Goal: Information Seeking & Learning: Learn about a topic

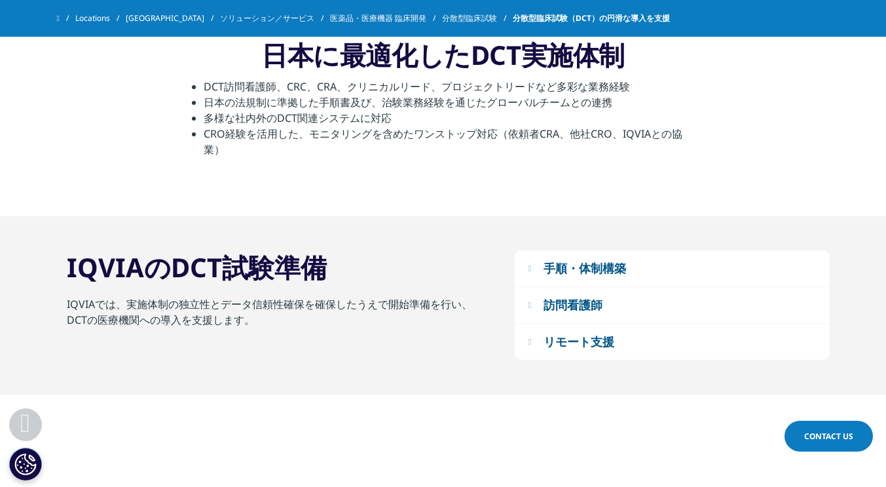
scroll to position [900, 0]
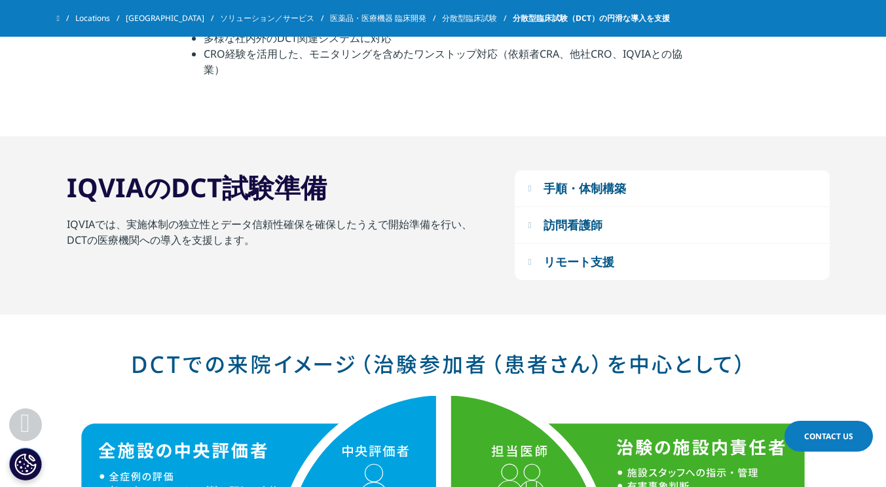
click at [550, 195] on div "手順・体制構築" at bounding box center [585, 188] width 83 height 16
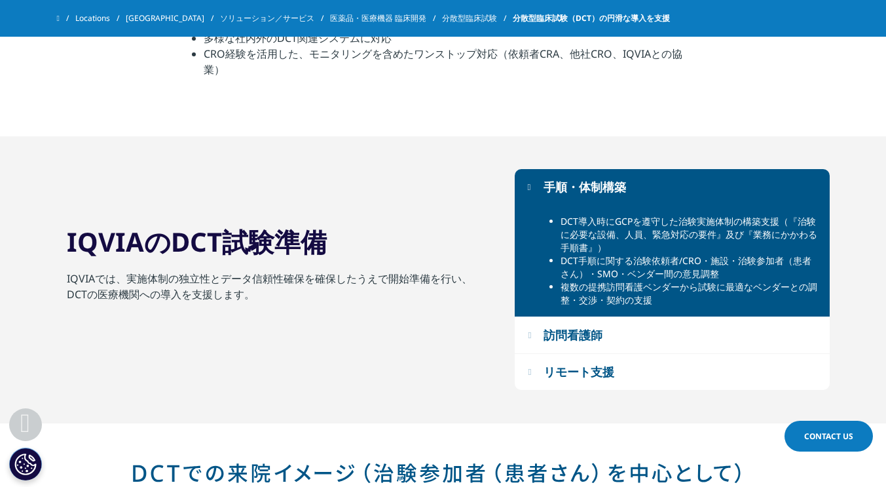
drag, startPoint x: 577, startPoint y: 328, endPoint x: 543, endPoint y: 349, distance: 39.7
click at [543, 349] on button "訪問看護師" at bounding box center [672, 335] width 315 height 36
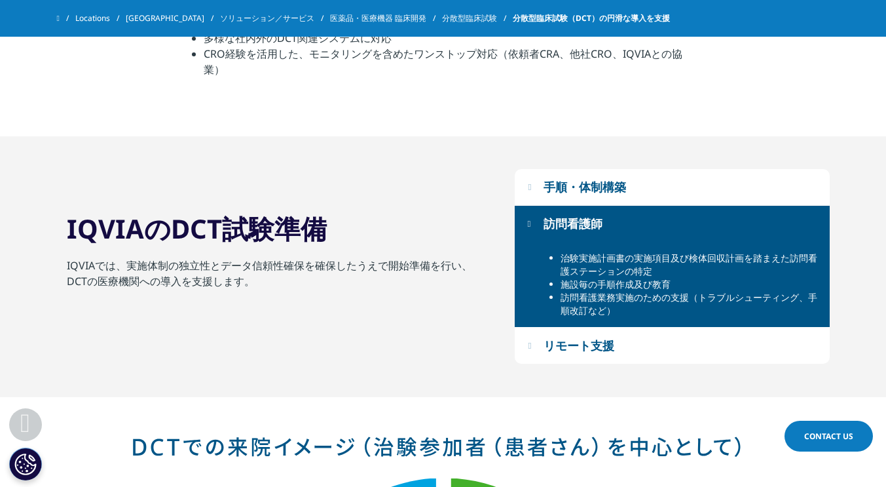
scroll to position [945, 0]
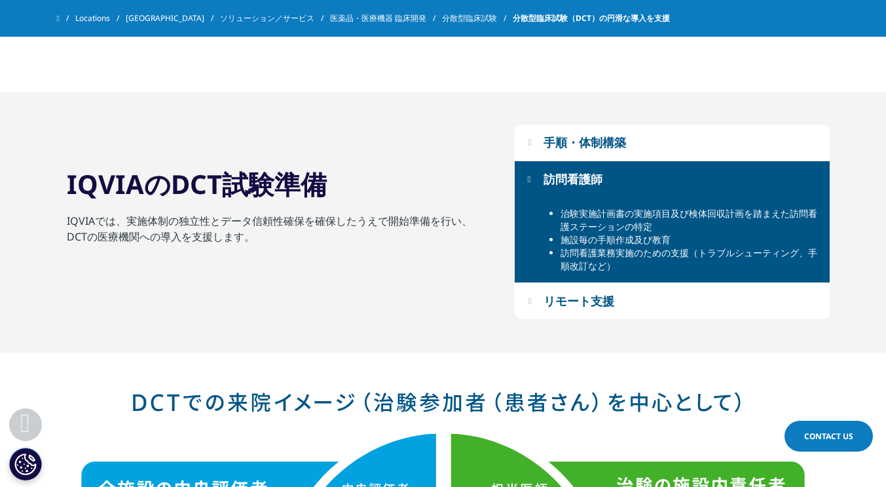
click at [578, 296] on div "リモート支援" at bounding box center [579, 301] width 71 height 16
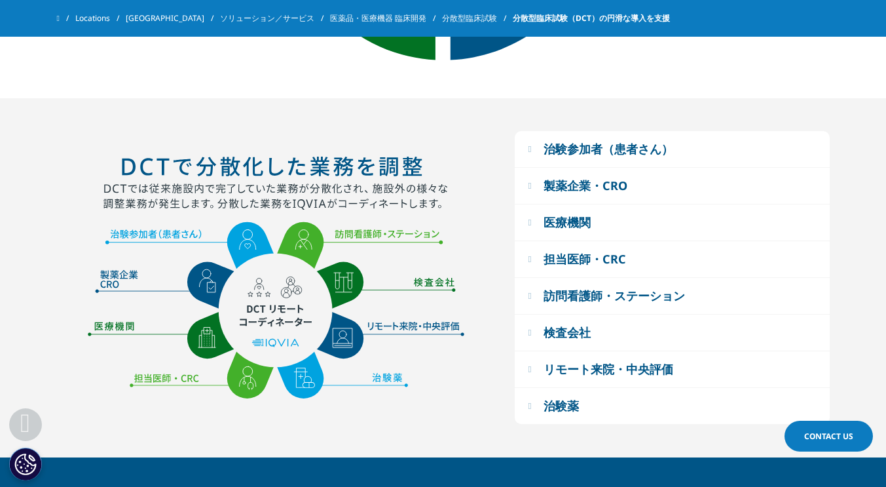
scroll to position [1646, 0]
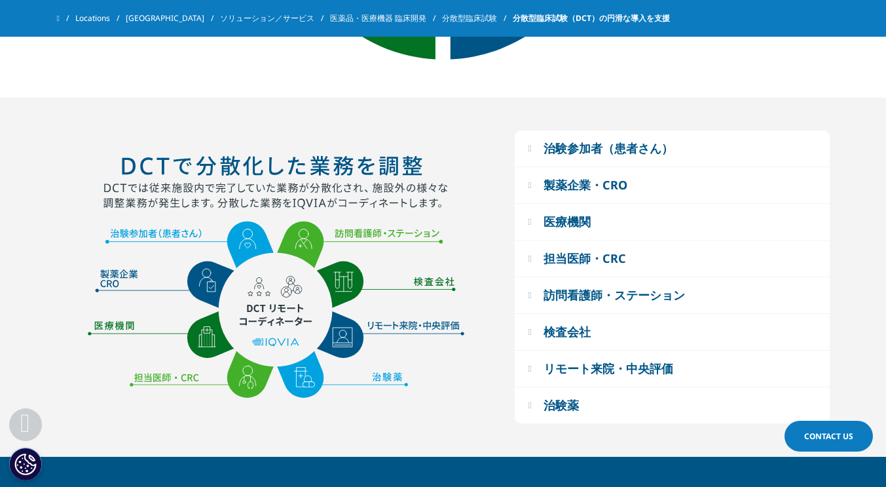
click at [544, 147] on button "治験参加者（患者さん）" at bounding box center [672, 148] width 315 height 36
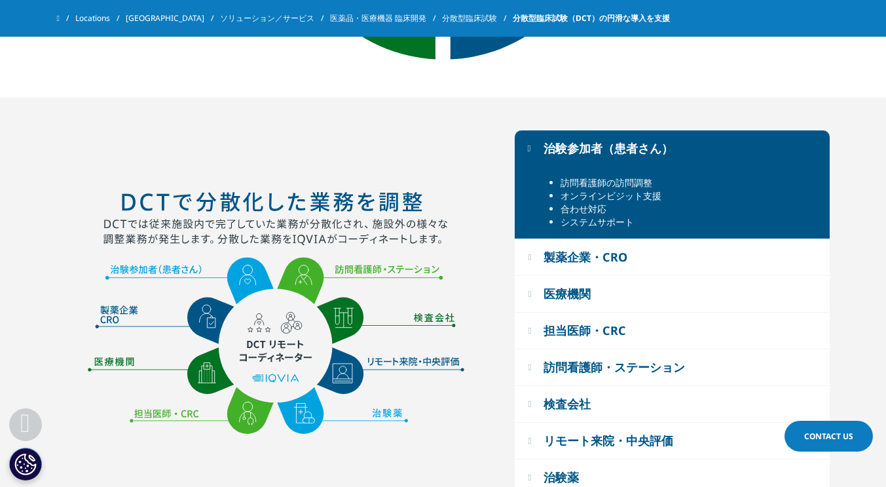
click at [546, 256] on button "製薬企業・CRO" at bounding box center [672, 257] width 315 height 36
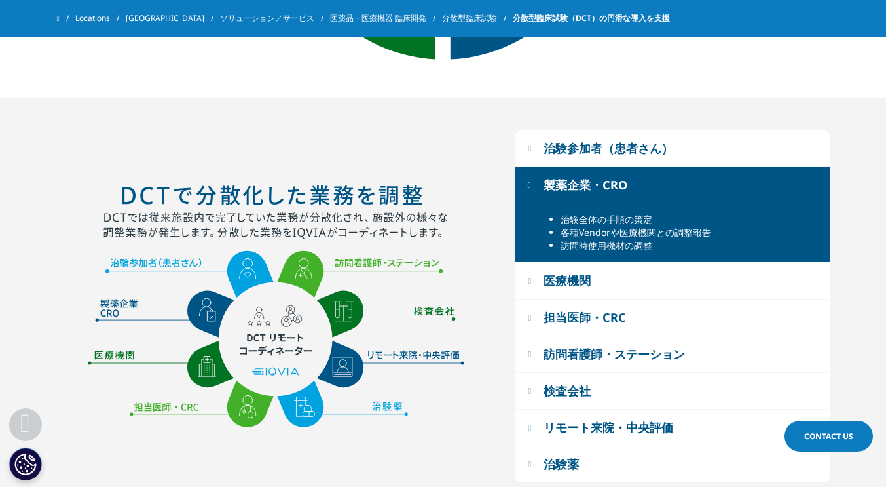
click at [555, 156] on div "治験参加者（患者さん）" at bounding box center [609, 148] width 130 height 16
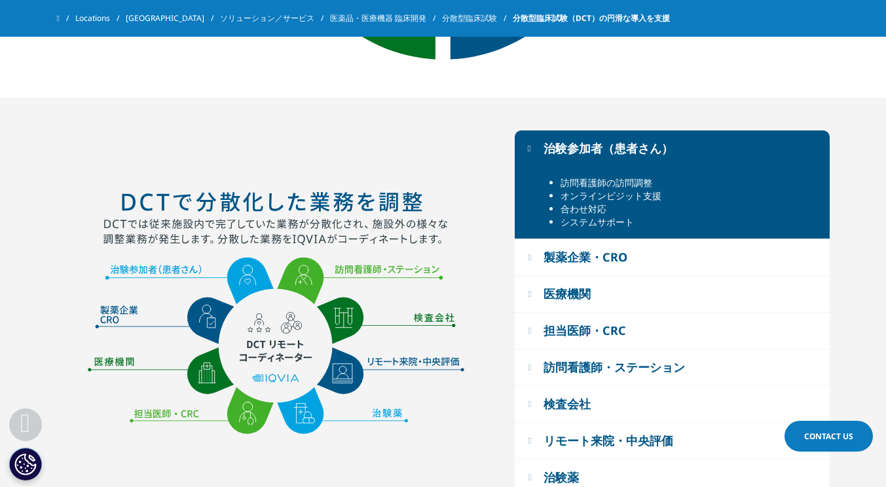
click at [575, 249] on button "製薬企業・CRO" at bounding box center [672, 257] width 315 height 36
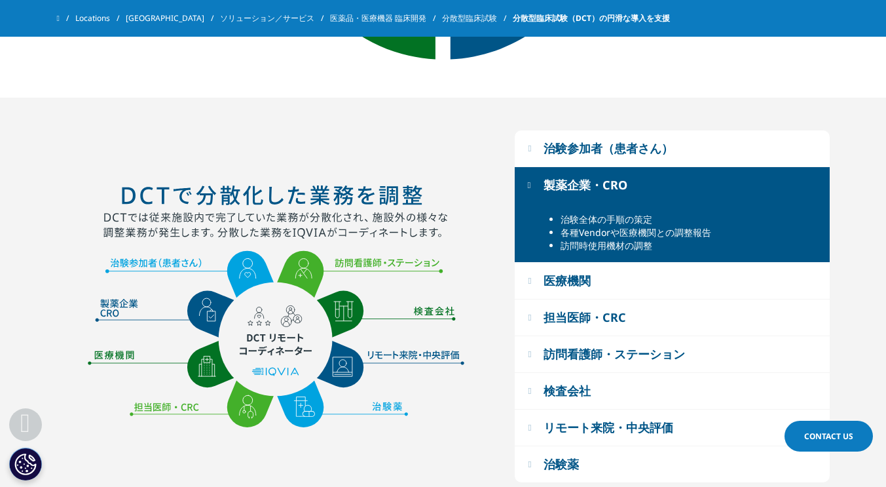
click at [604, 278] on button "医療機関" at bounding box center [672, 281] width 315 height 36
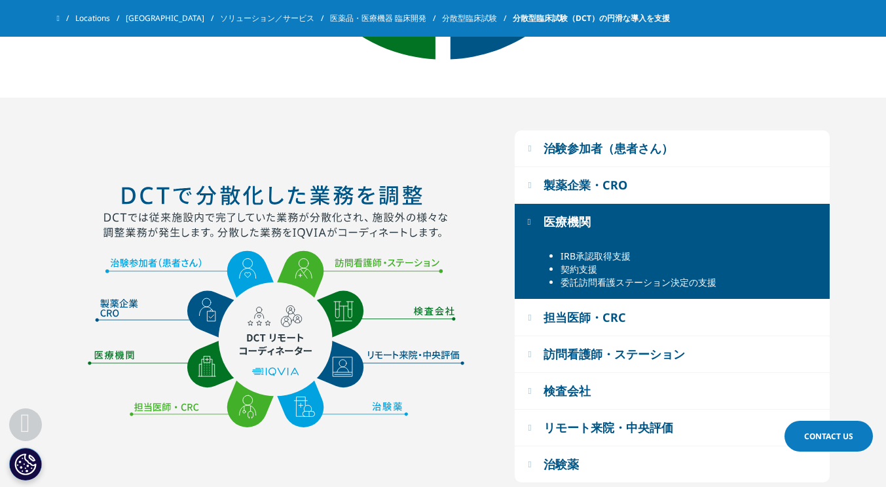
click at [619, 316] on div "担当医師・CRC" at bounding box center [585, 317] width 83 height 16
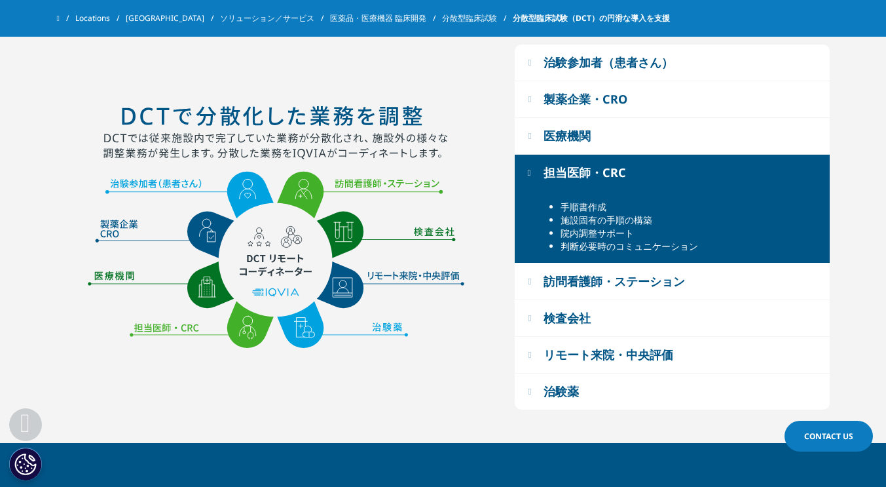
scroll to position [1733, 0]
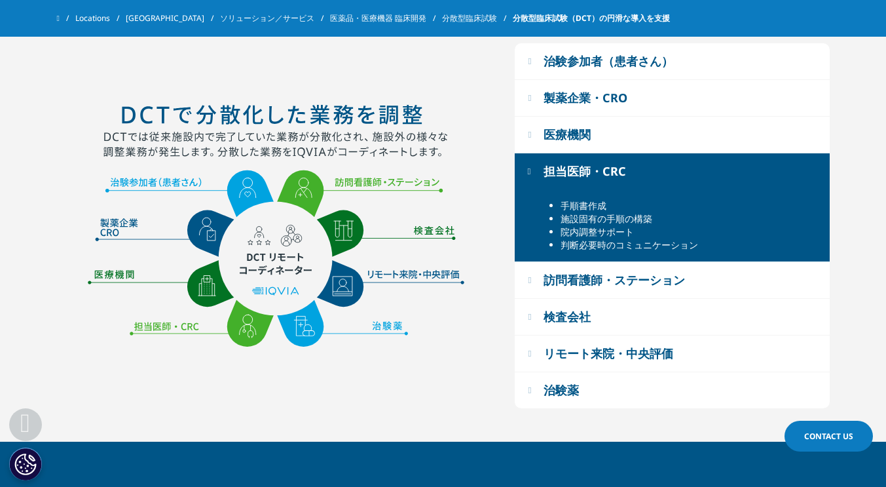
click at [609, 286] on div "訪問看護師・ステーション" at bounding box center [615, 280] width 142 height 16
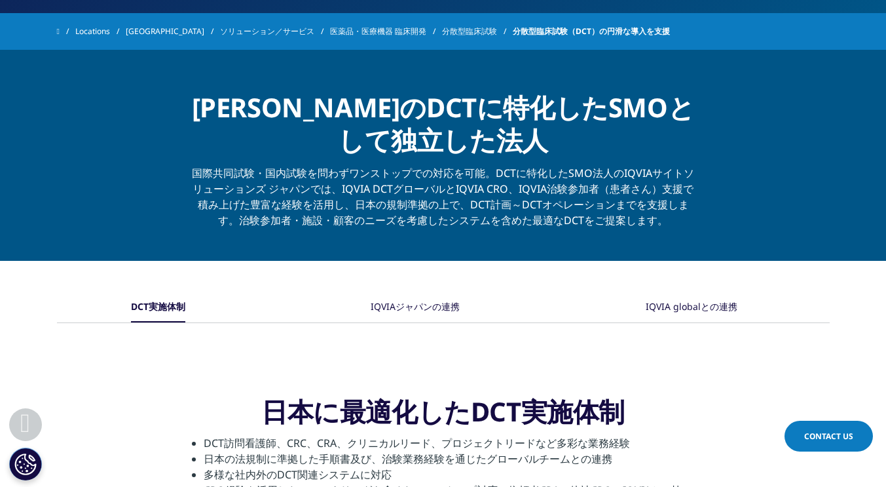
scroll to position [499, 0]
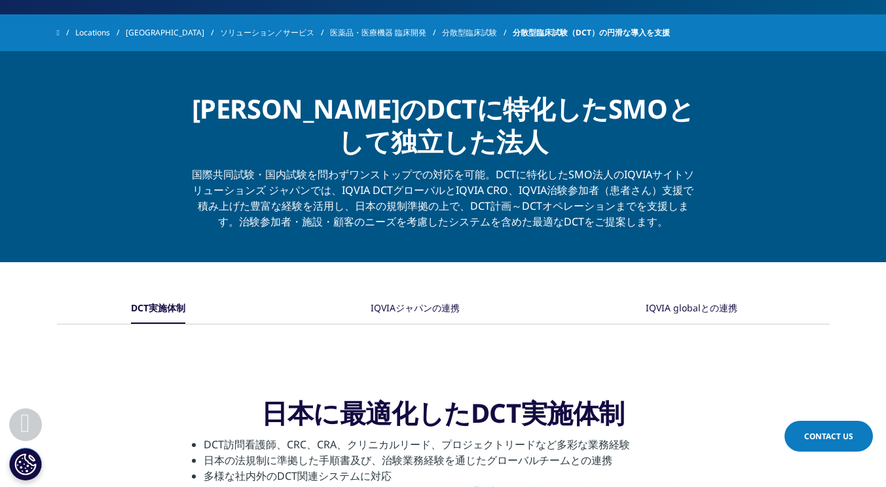
click at [417, 309] on div "IQVIAジャパンの連携" at bounding box center [415, 309] width 89 height 29
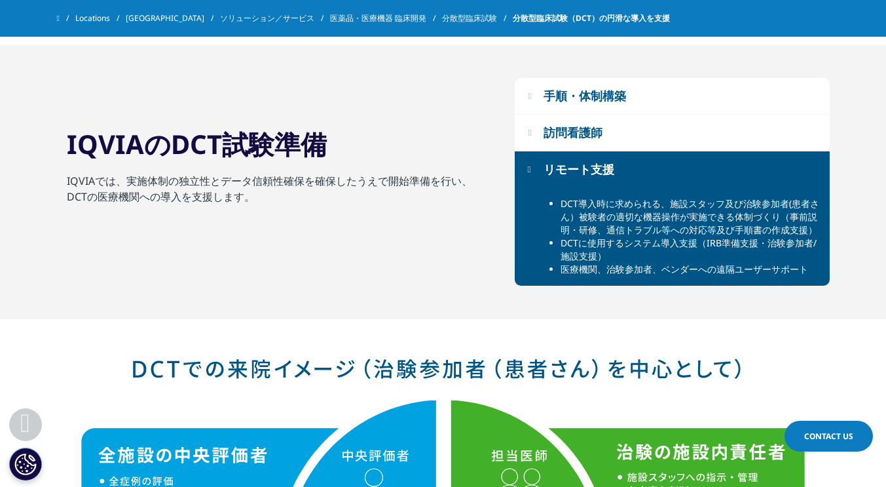
scroll to position [961, 0]
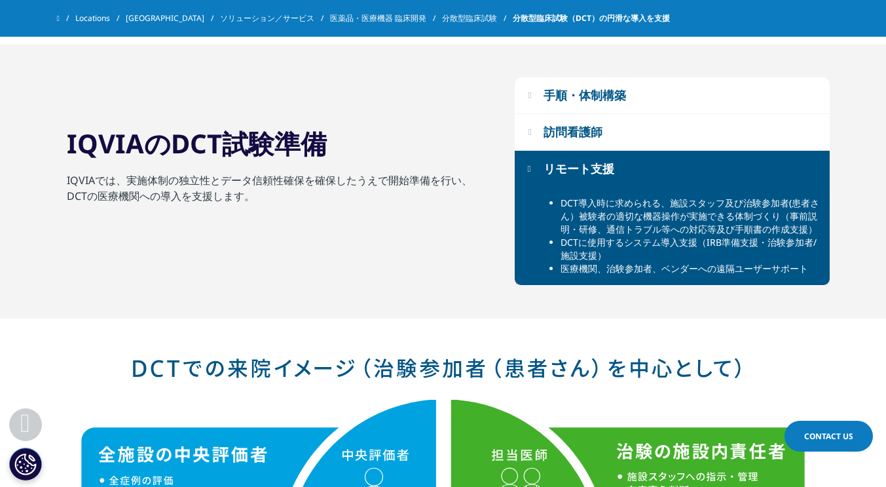
click at [612, 133] on button "訪問看護師" at bounding box center [672, 132] width 315 height 36
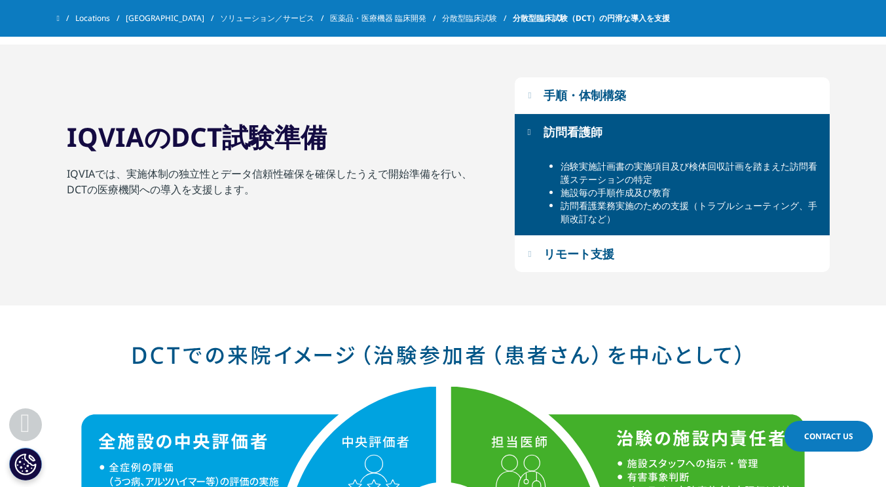
click at [612, 87] on div "手順・体制構築" at bounding box center [585, 95] width 83 height 16
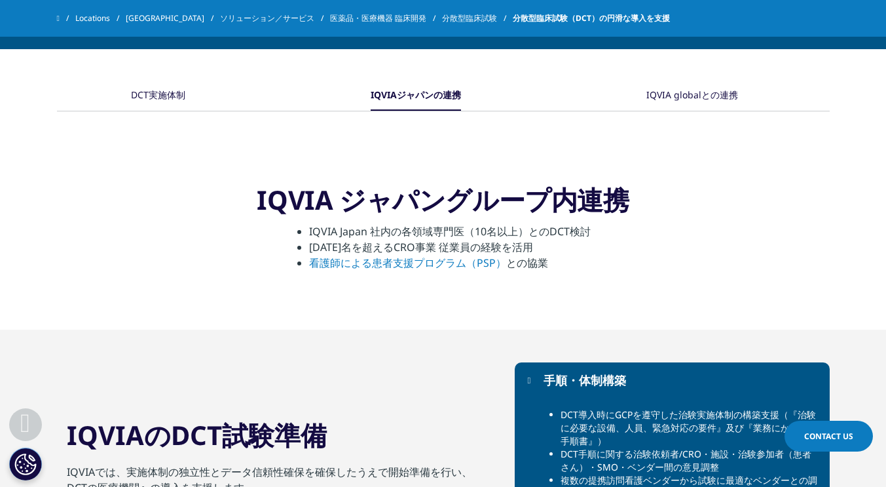
scroll to position [675, 0]
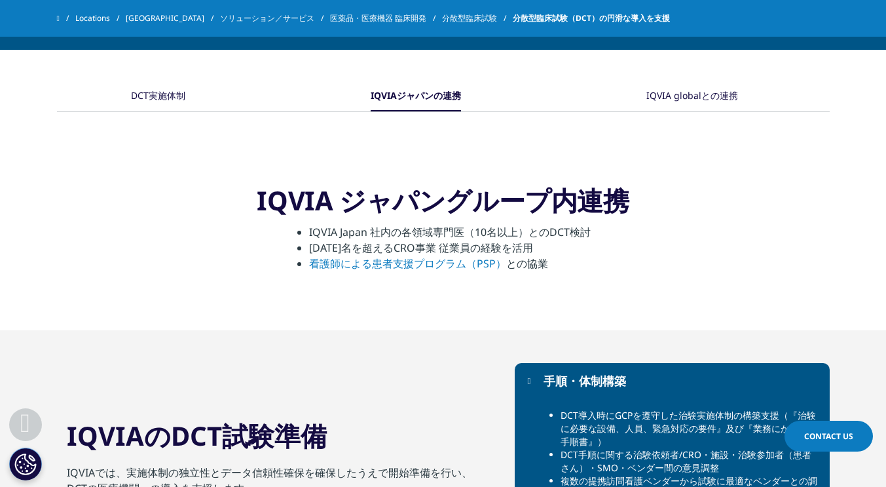
click at [645, 98] on div "DCT実施体制 IQVIAジャパンの連携" at bounding box center [443, 97] width 773 height 29
click at [670, 99] on div "IQVIA globalとの連携" at bounding box center [693, 97] width 92 height 29
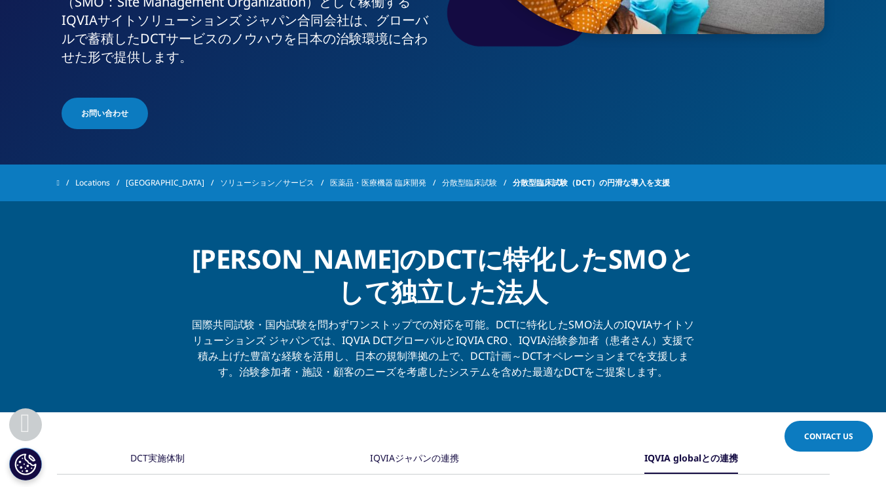
scroll to position [369, 0]
